Goal: Information Seeking & Learning: Learn about a topic

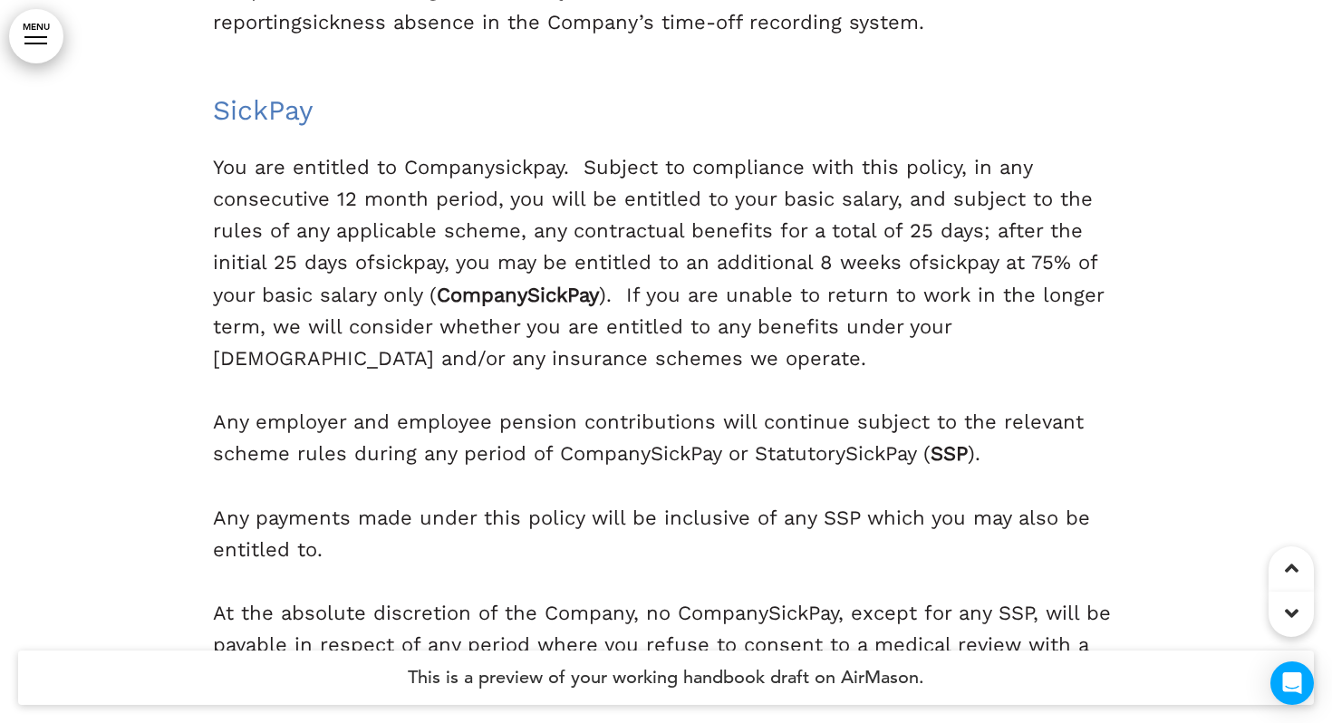
click at [562, 224] on p "You are entitled to Company sick pay. Subject to compliance with this policy, i…" at bounding box center [666, 262] width 906 height 223
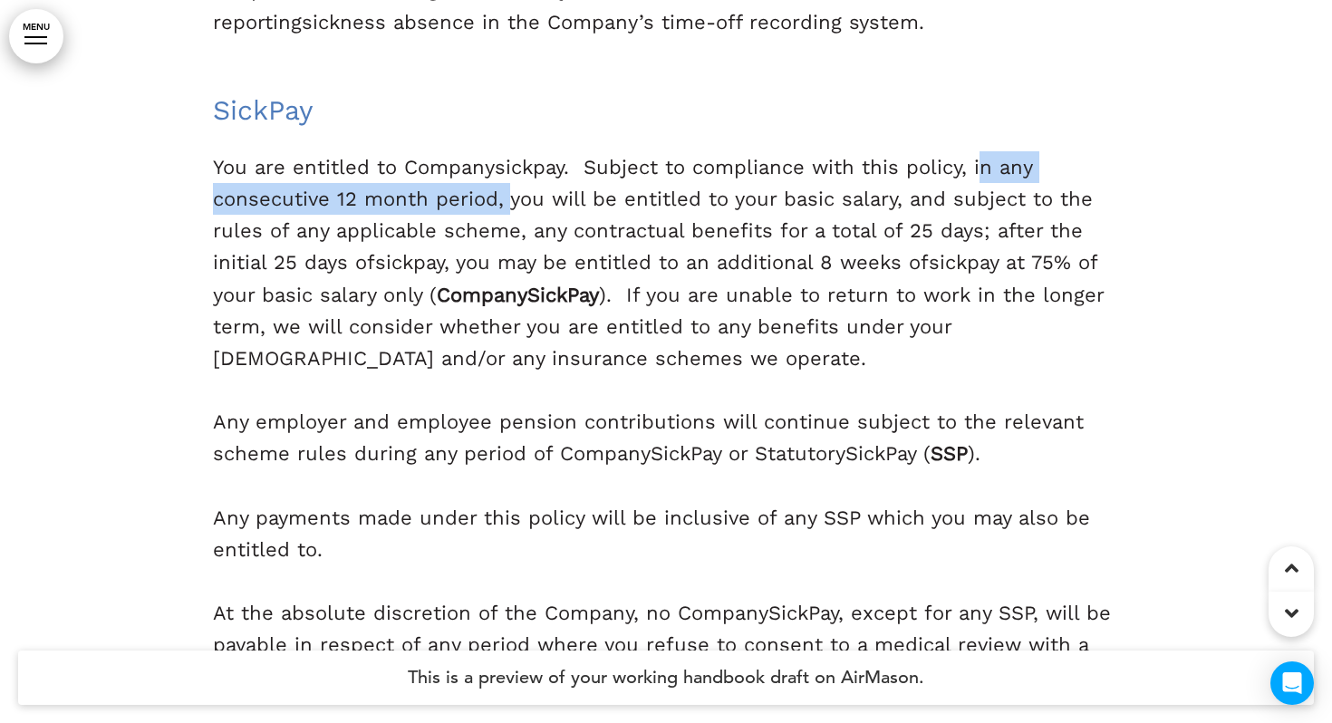
drag, startPoint x: 977, startPoint y: 69, endPoint x: 500, endPoint y: 111, distance: 478.6
click at [500, 151] on p "You are entitled to Company sick pay. Subject to compliance with this policy, i…" at bounding box center [666, 262] width 906 height 223
copy p "in any consecutive 12 month period,"
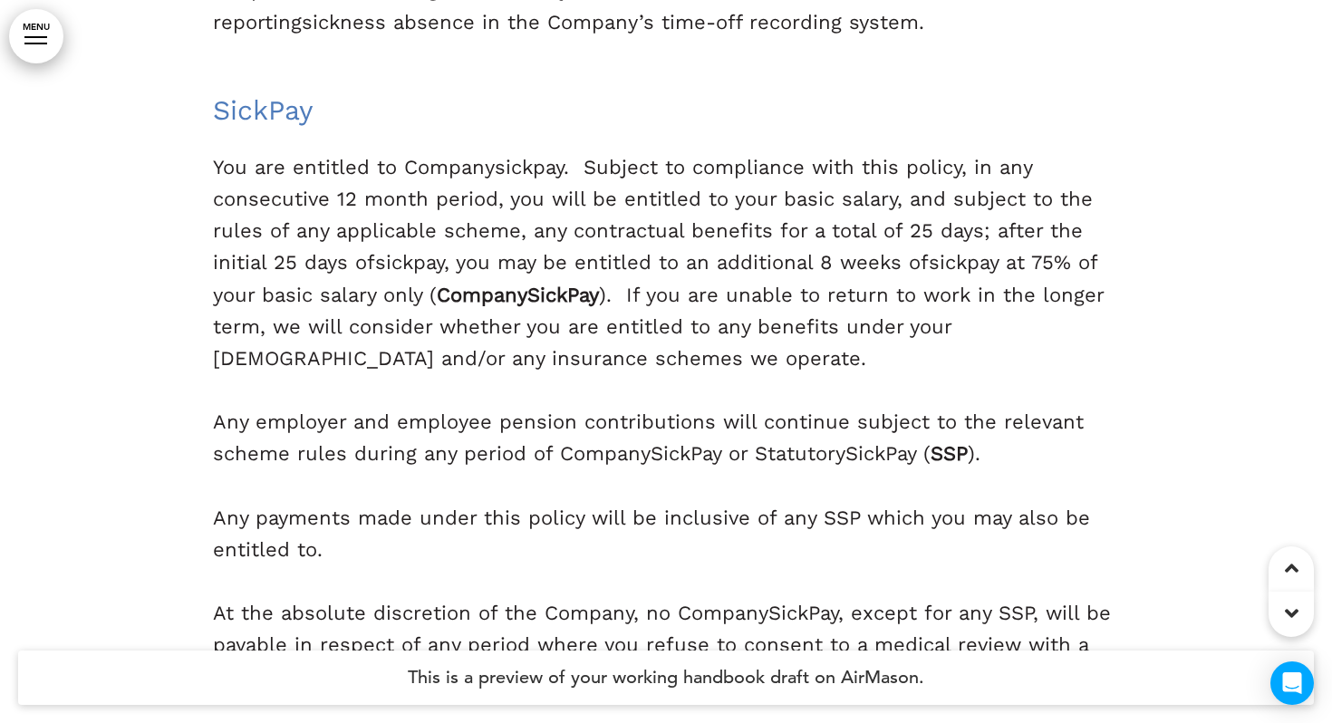
click at [574, 406] on p "Any employer and employee pension contributions will continue subject to the re…" at bounding box center [666, 437] width 906 height 63
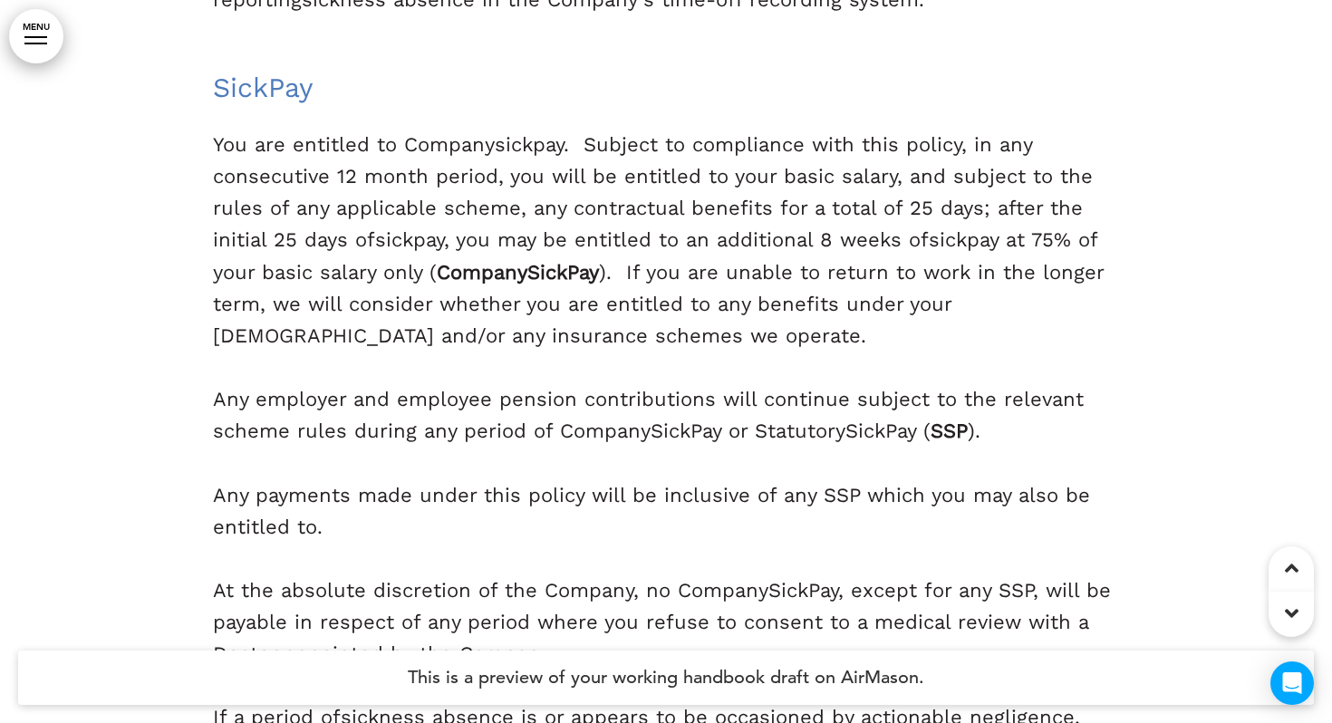
scroll to position [36307, 0]
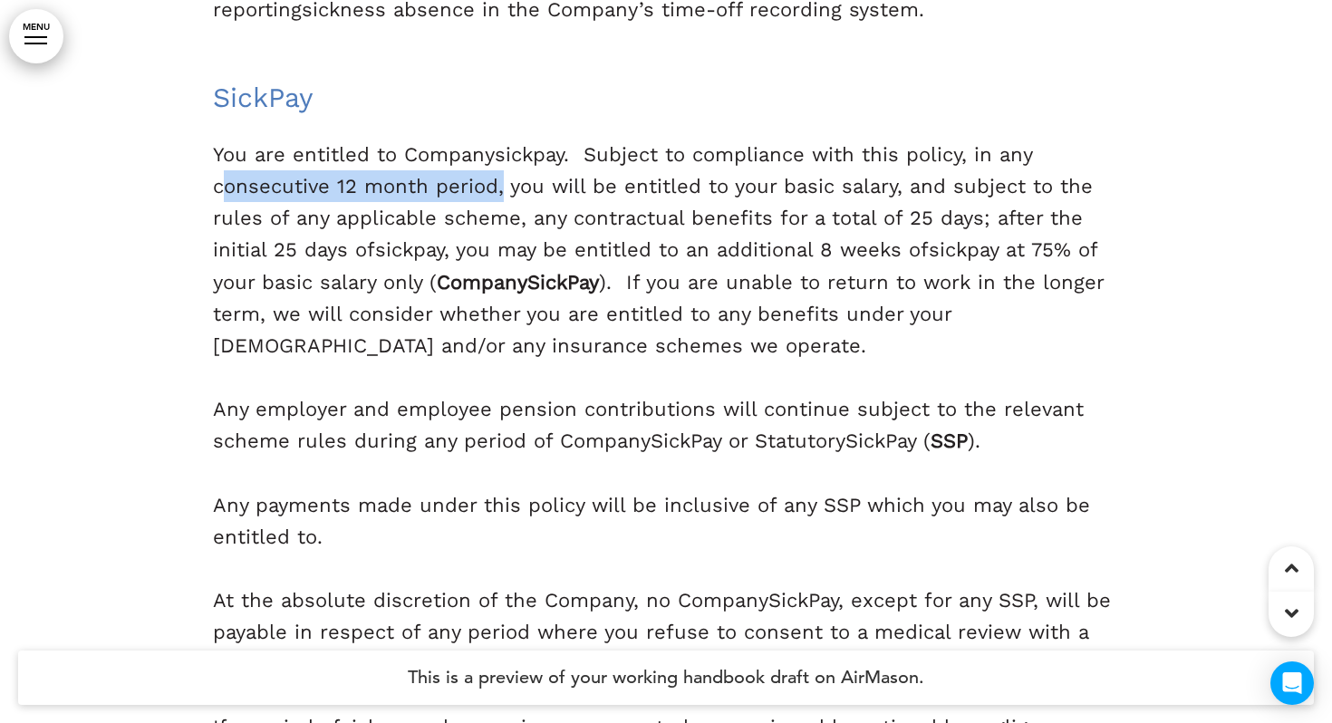
drag, startPoint x: 218, startPoint y: 91, endPoint x: 496, endPoint y: 82, distance: 278.4
click at [496, 139] on p "You are entitled to Company sick pay. Subject to compliance with this policy, i…" at bounding box center [666, 250] width 906 height 223
copy p "consecutive 12 month period"
click at [818, 224] on p "You are entitled to Company sick pay. Subject to compliance with this policy, i…" at bounding box center [666, 250] width 906 height 223
click at [839, 139] on p "You are entitled to Company sick pay. Subject to compliance with this policy, i…" at bounding box center [666, 250] width 906 height 223
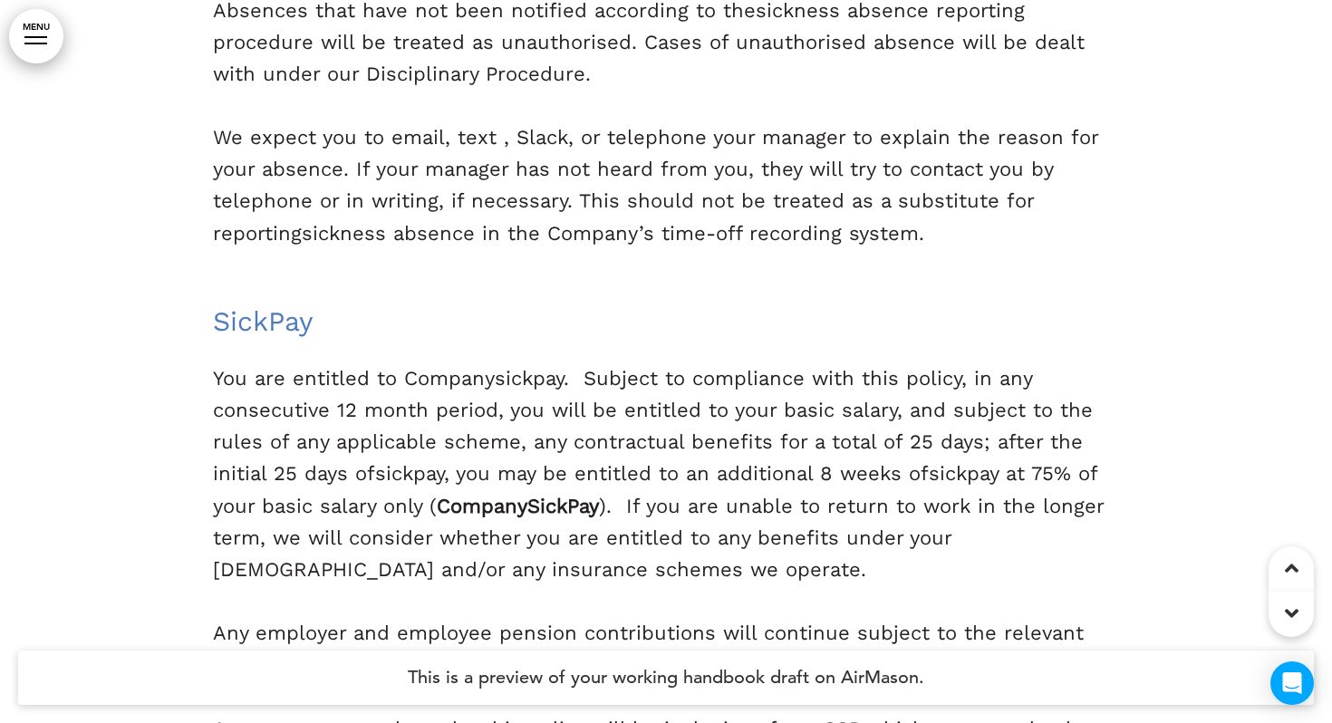
scroll to position [36095, 0]
